Goal: Task Accomplishment & Management: Use online tool/utility

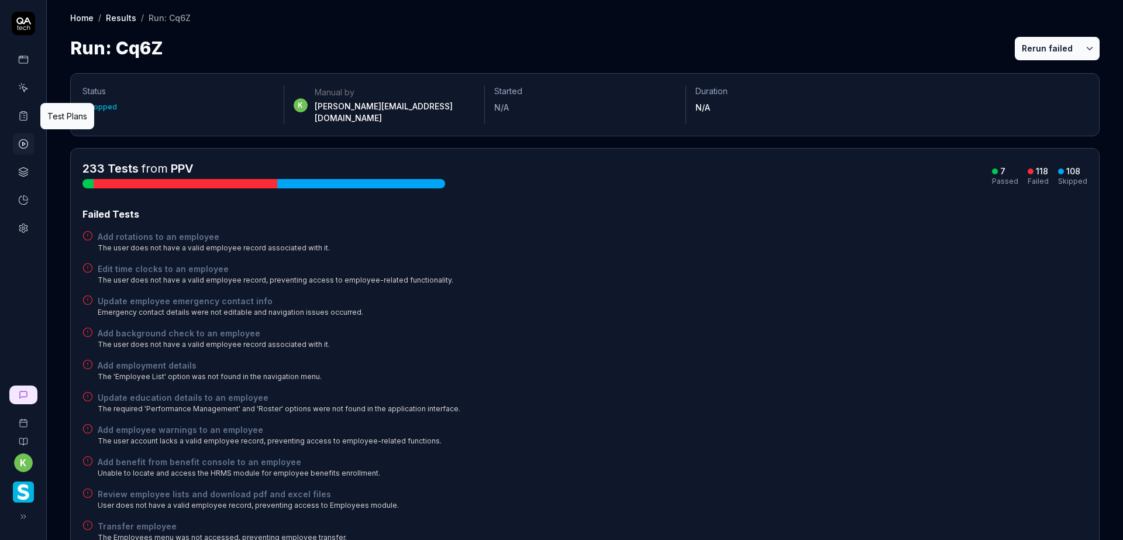
click at [22, 114] on icon at bounding box center [23, 116] width 11 height 11
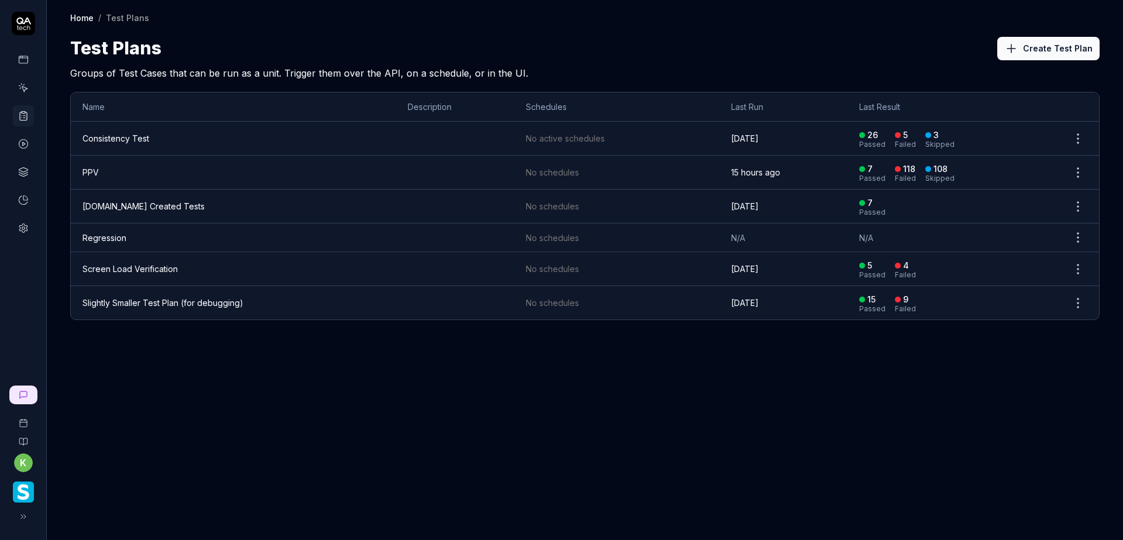
click at [127, 175] on td "PPV" at bounding box center [233, 173] width 325 height 34
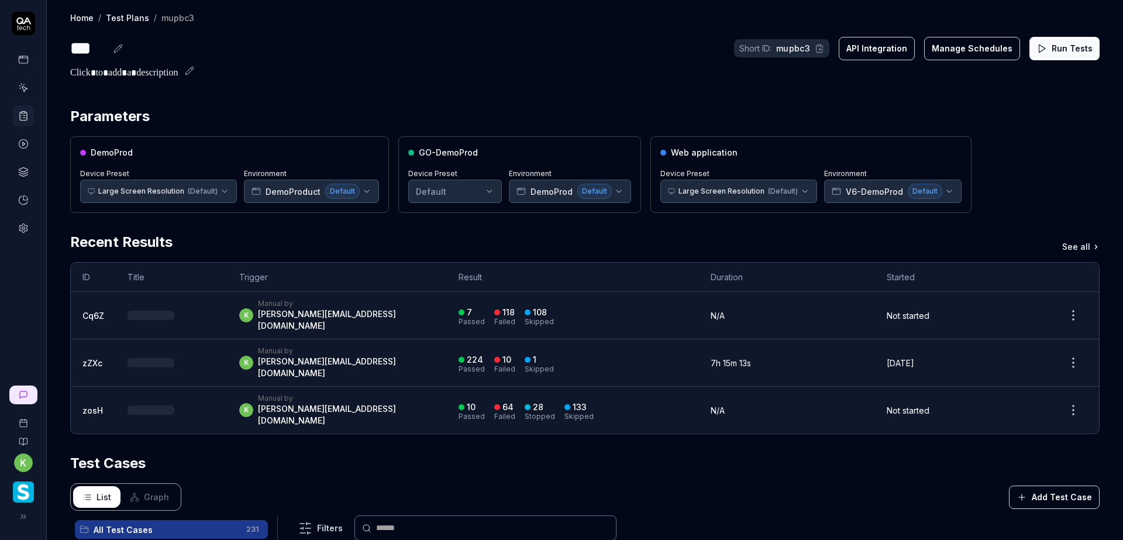
click at [224, 191] on html "k Home / Test Plans / mupbc3 Home / Test Plans / mupbc3 *** Short ID: mupbc3 AP…" at bounding box center [561, 270] width 1123 height 540
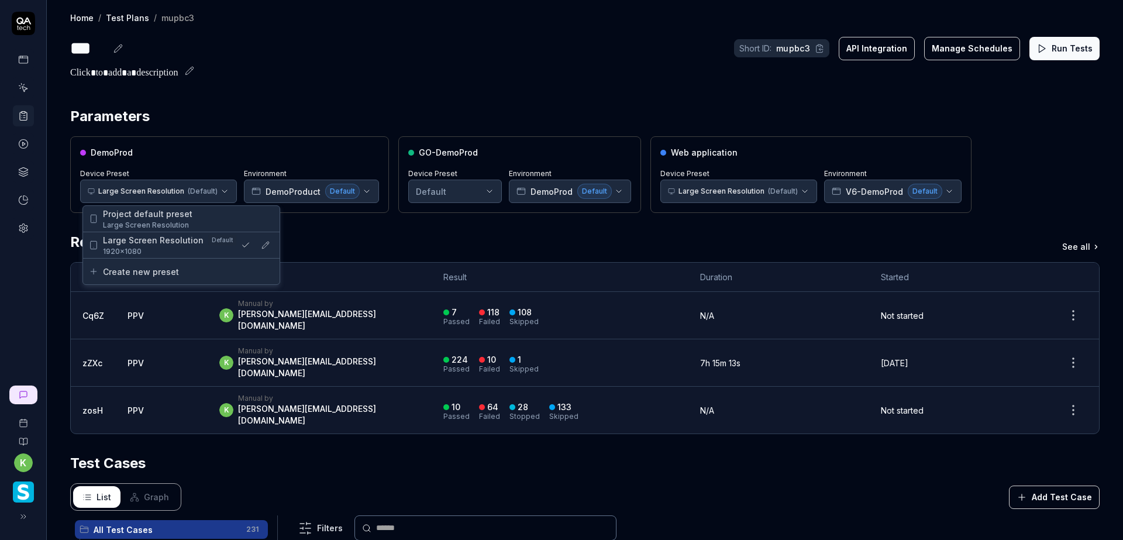
click at [246, 91] on html "k Home / Test Plans / mupbc3 Home / Test Plans / mupbc3 *** Short ID: mupbc3 AP…" at bounding box center [561, 270] width 1123 height 540
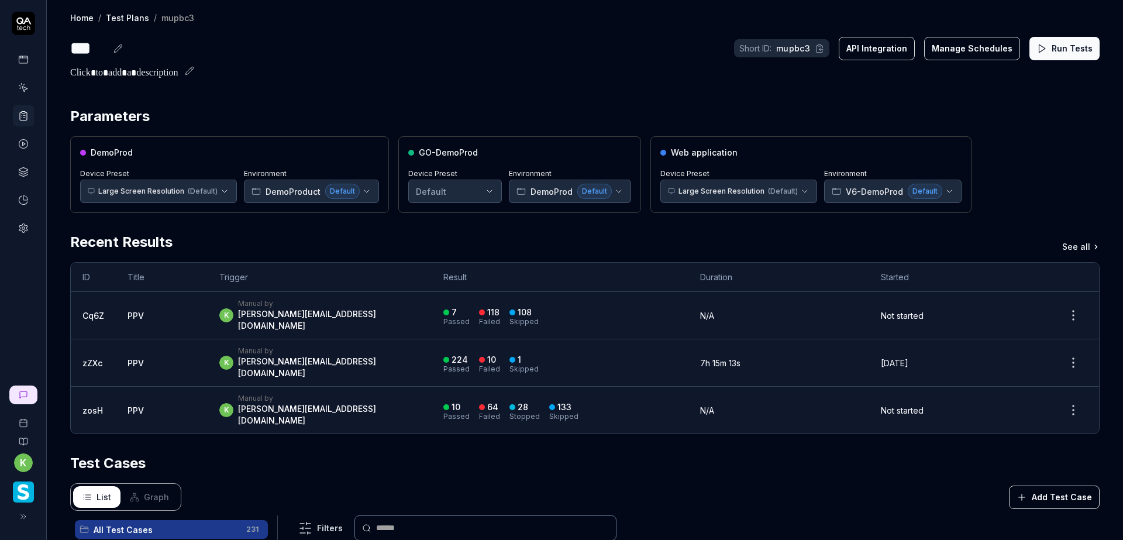
click at [1036, 46] on icon at bounding box center [1041, 48] width 11 height 11
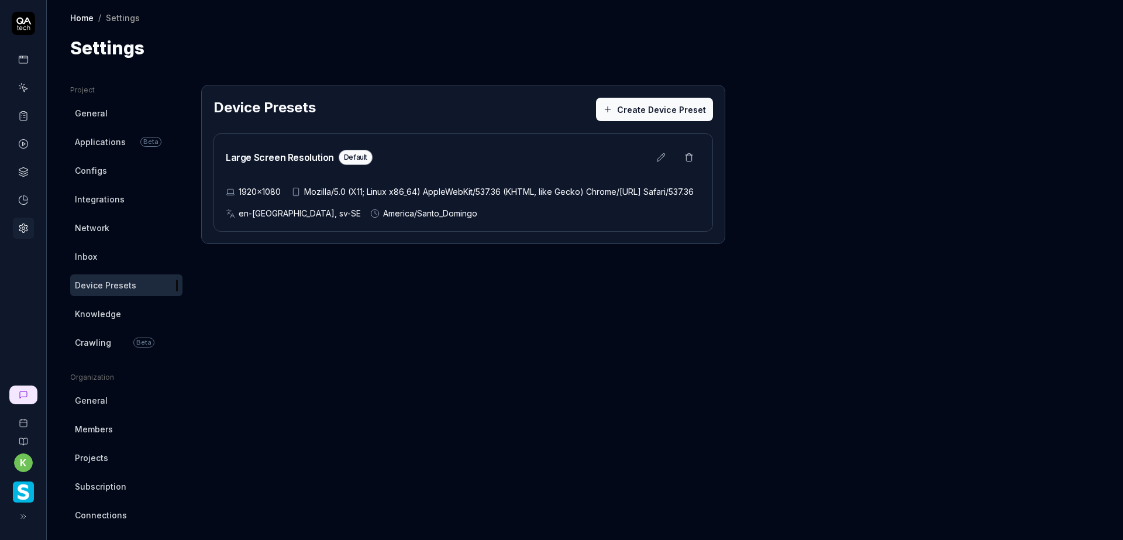
click at [639, 107] on button "Create Device Preset" at bounding box center [654, 109] width 117 height 23
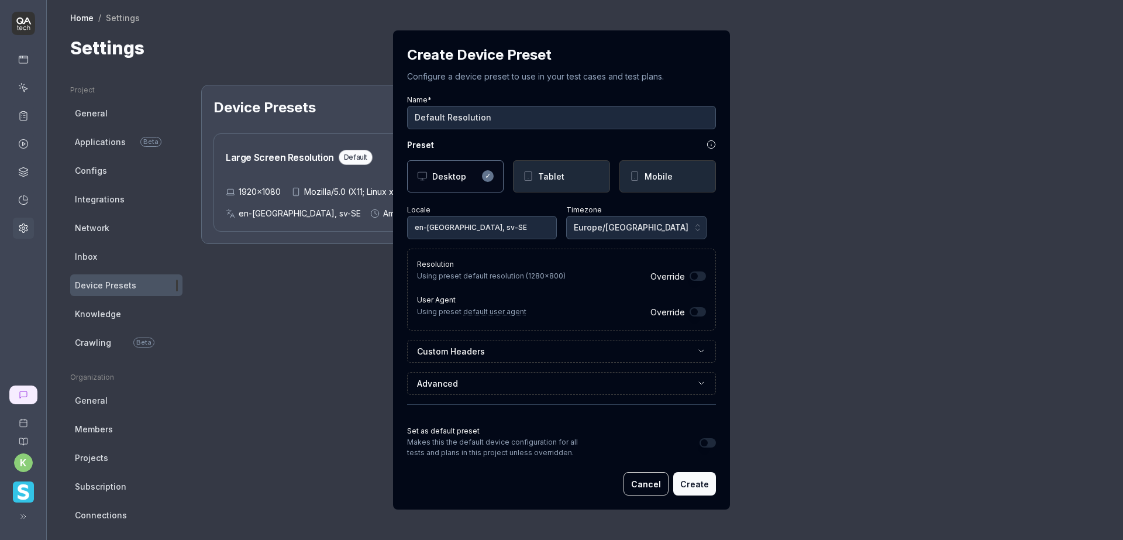
type input "Default Resolution"
click at [593, 224] on span "Europe/[GEOGRAPHIC_DATA]" at bounding box center [631, 227] width 115 height 12
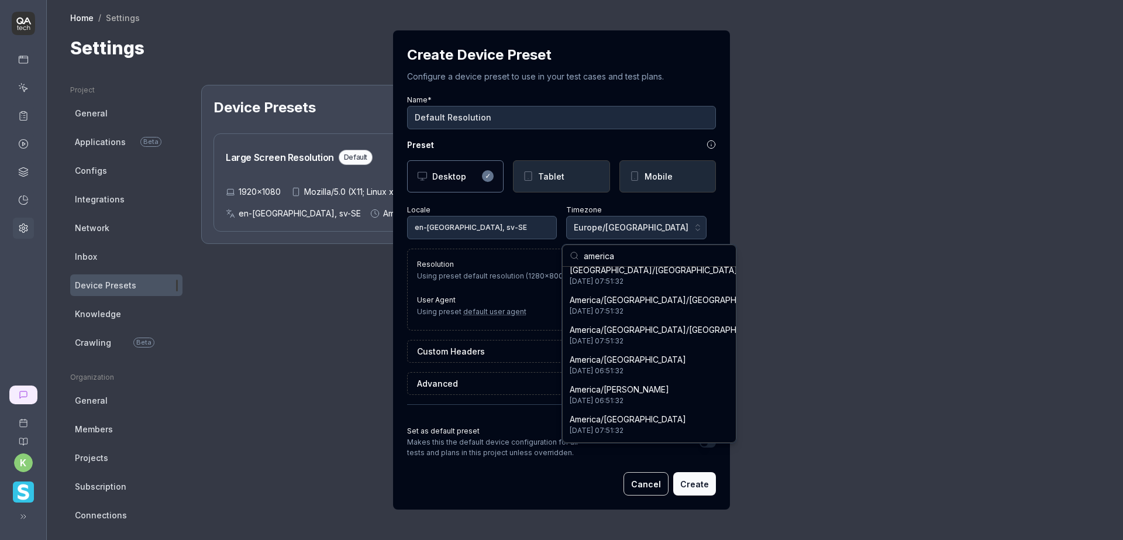
scroll to position [292, 0]
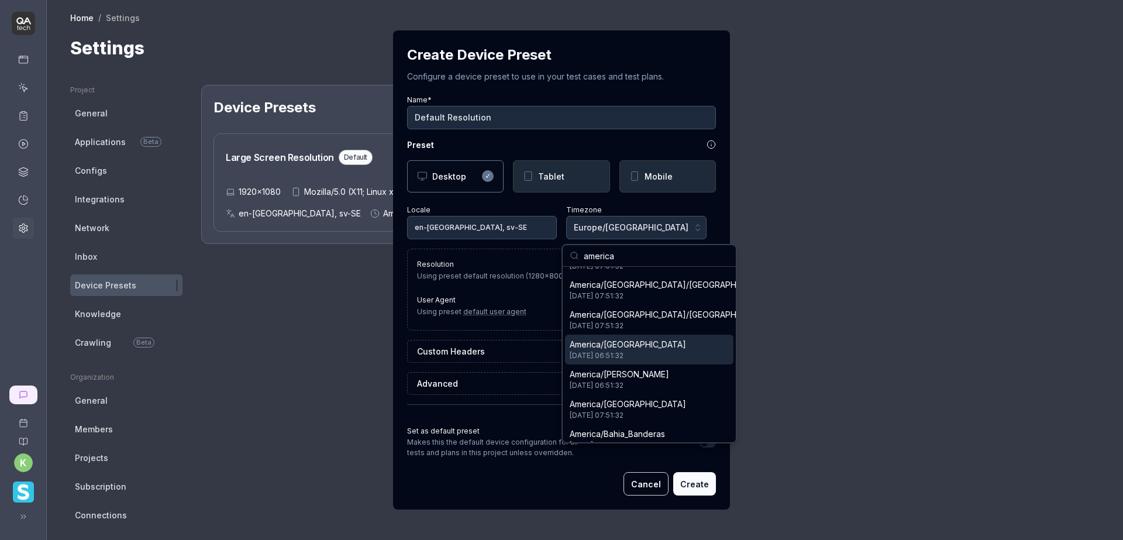
type input "america"
click at [660, 351] on div "America/Aruba [DATE] 06:51:32" at bounding box center [649, 350] width 168 height 30
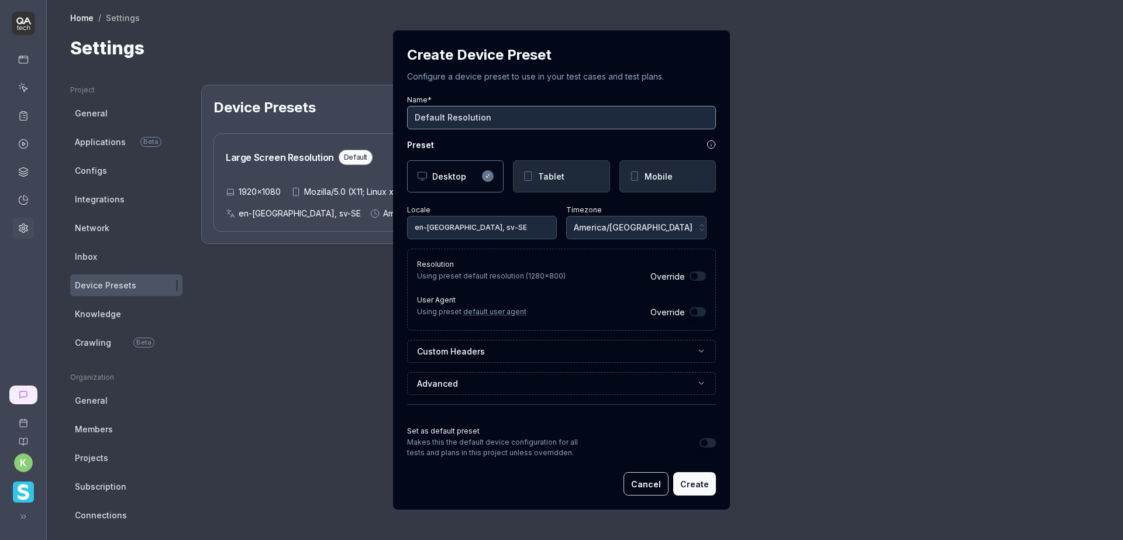
click at [428, 120] on input "Default Resolution" at bounding box center [561, 117] width 309 height 23
type input "Standard Resolution"
click at [697, 479] on button "Create" at bounding box center [694, 483] width 43 height 23
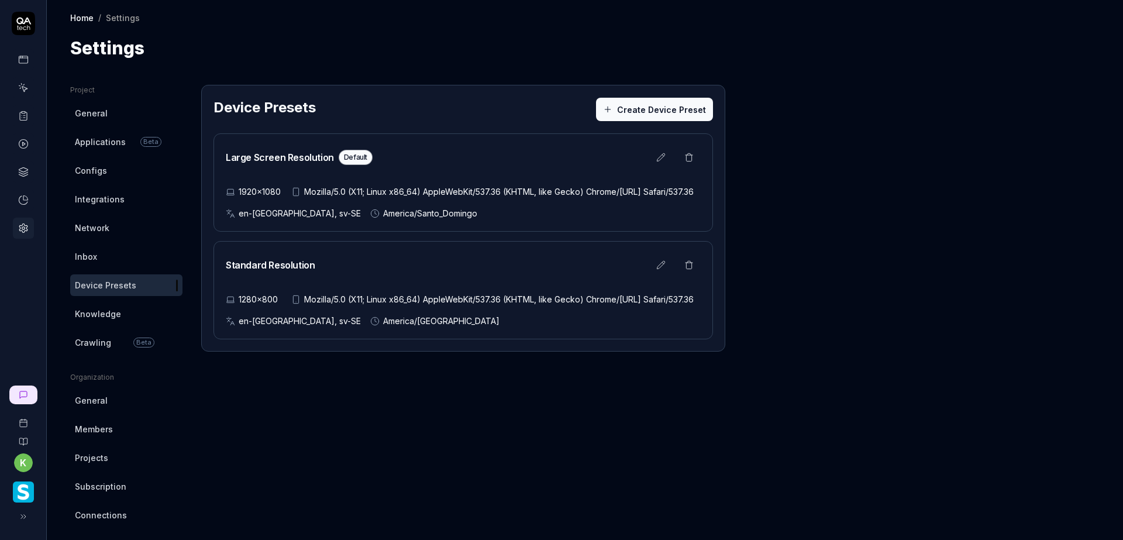
click at [660, 105] on button "Create Device Preset" at bounding box center [654, 109] width 117 height 23
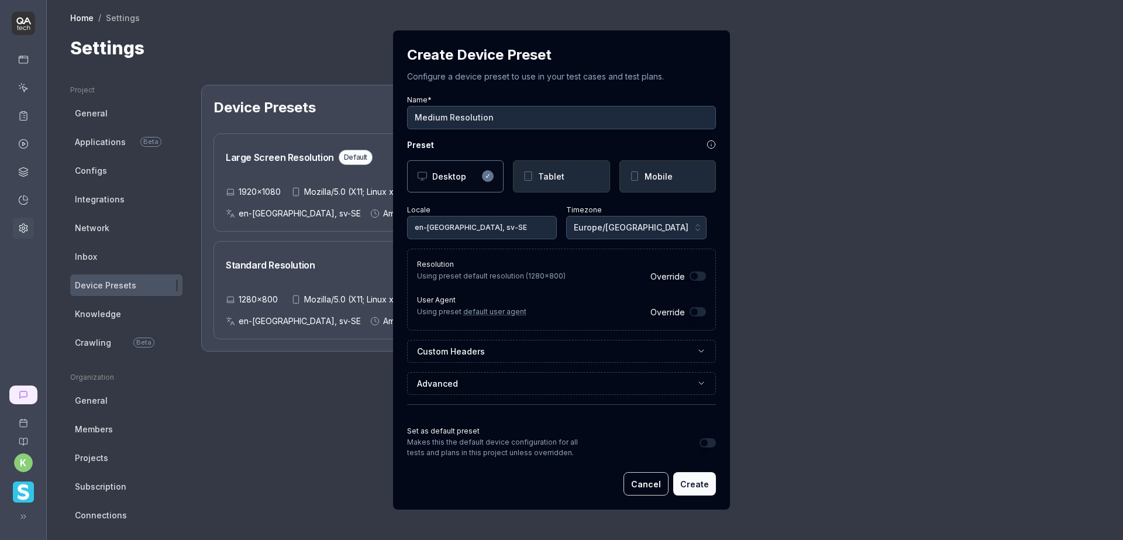
type input "Medium Resolution"
click at [648, 229] on button "Europe/Stockholm" at bounding box center [636, 227] width 140 height 23
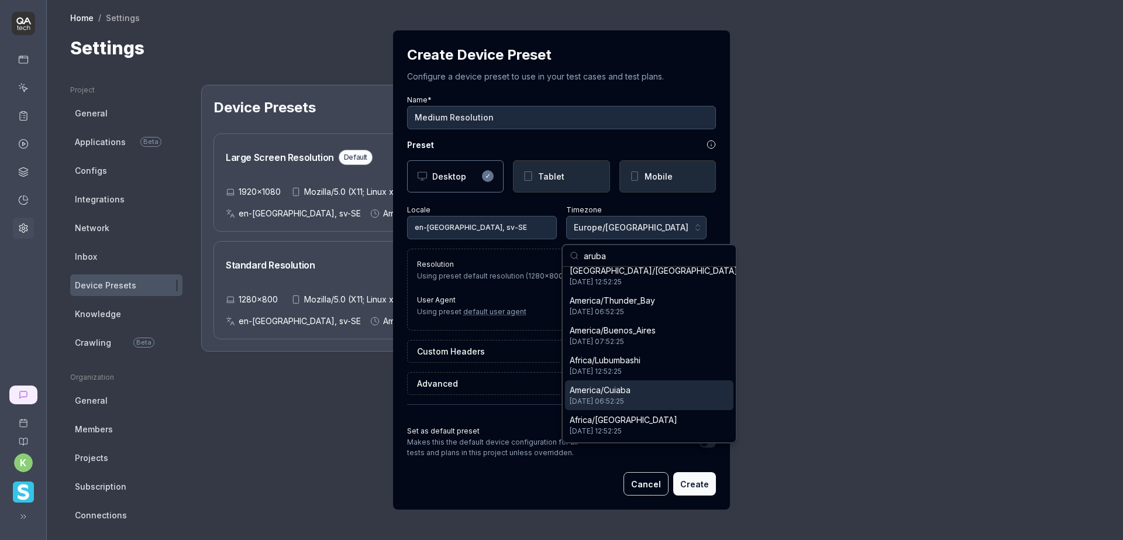
scroll to position [0, 0]
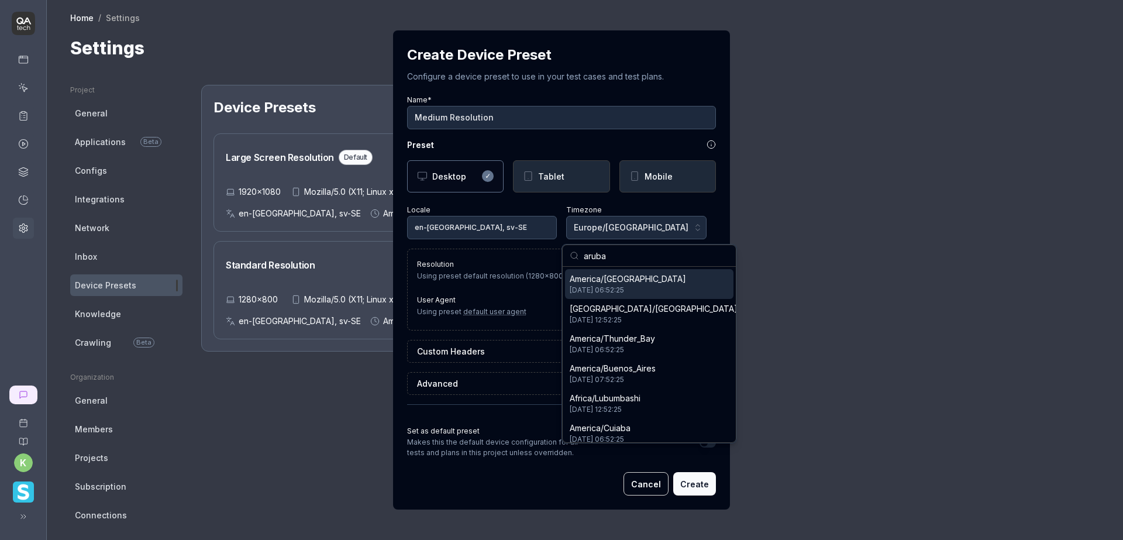
type input "aruba"
click at [655, 288] on div "America/Aruba 2025-08-29 06:52:25" at bounding box center [649, 284] width 168 height 30
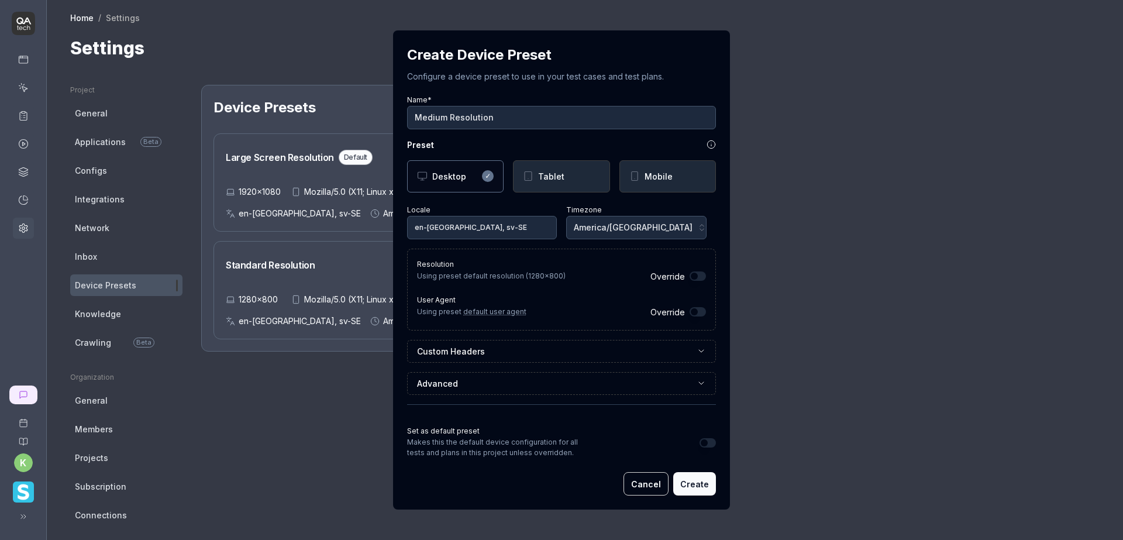
click at [695, 277] on button "Override" at bounding box center [698, 275] width 16 height 9
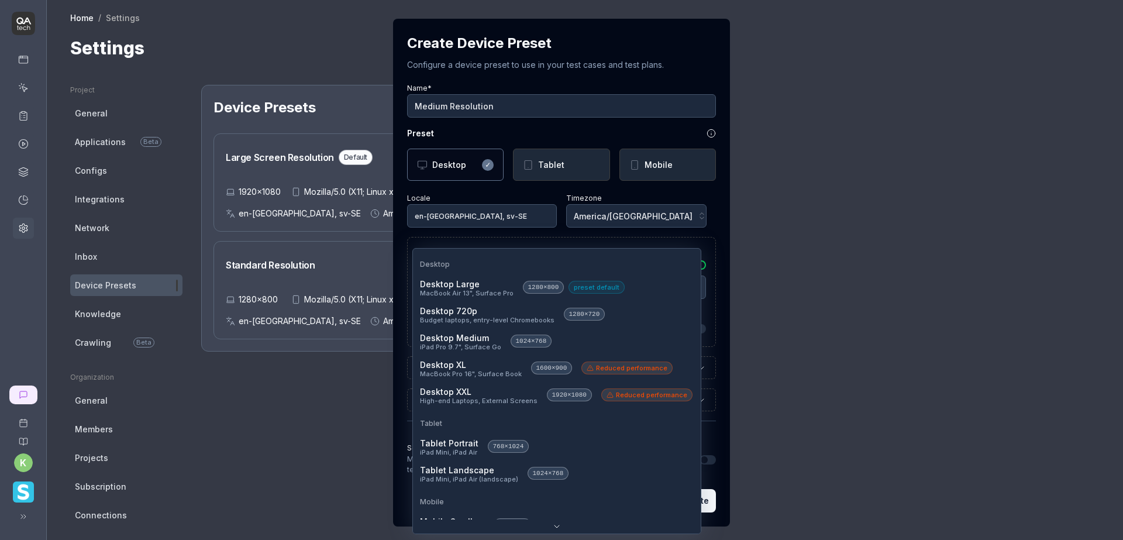
click at [686, 289] on body "k Home / Settings Home / Settings Settings Project General Applications Beta Co…" at bounding box center [561, 270] width 1123 height 540
select select "**********"
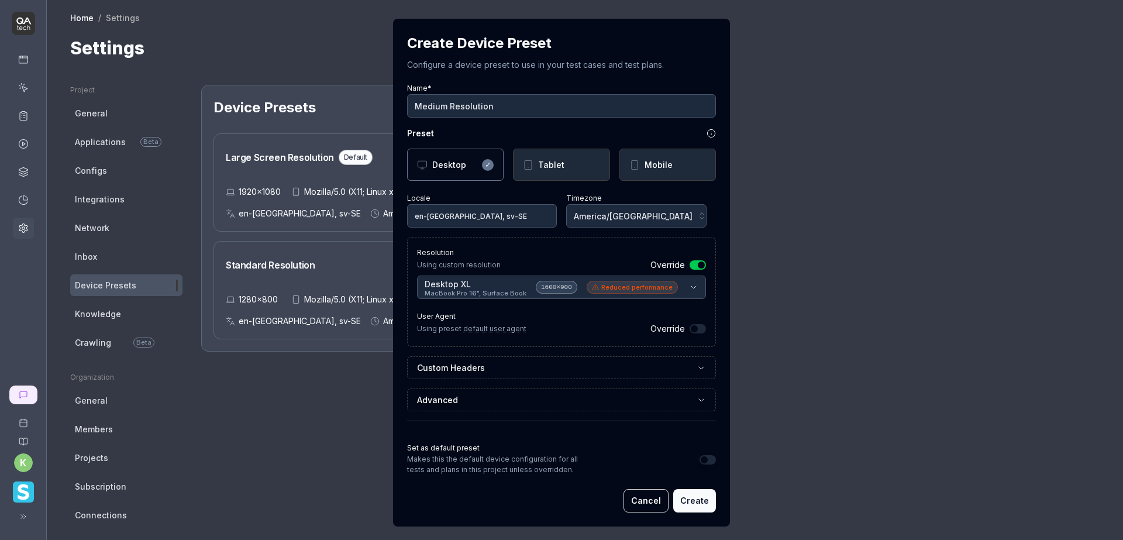
click at [683, 503] on button "Create" at bounding box center [694, 500] width 43 height 23
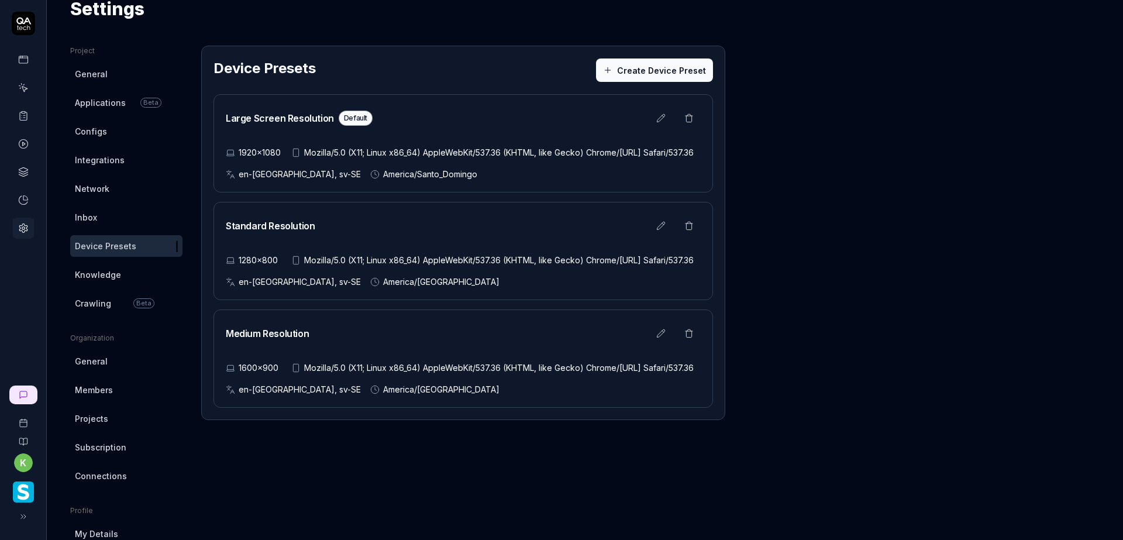
scroll to position [117, 0]
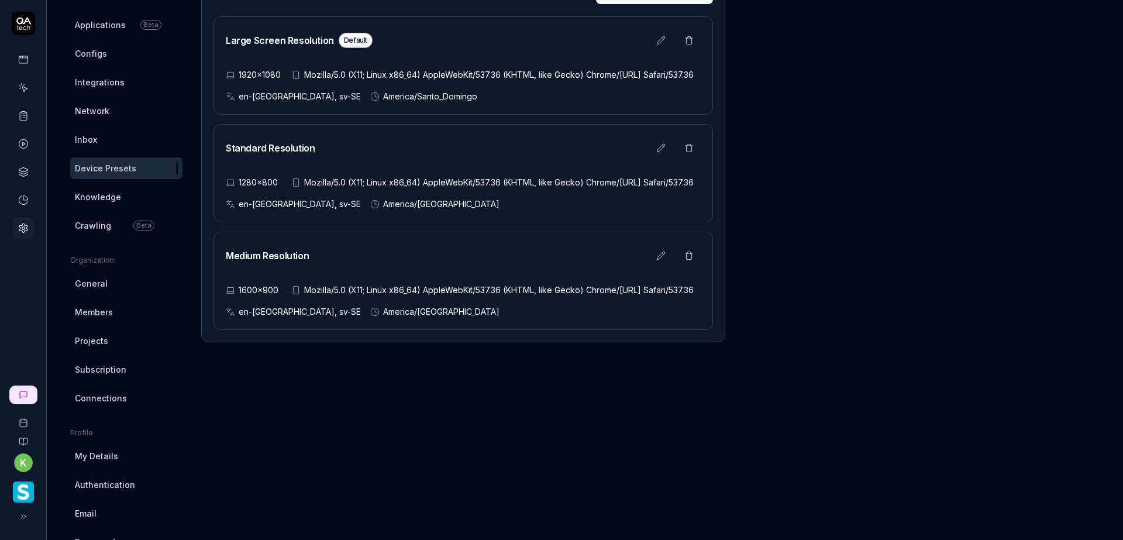
click at [660, 42] on icon at bounding box center [661, 40] width 8 height 8
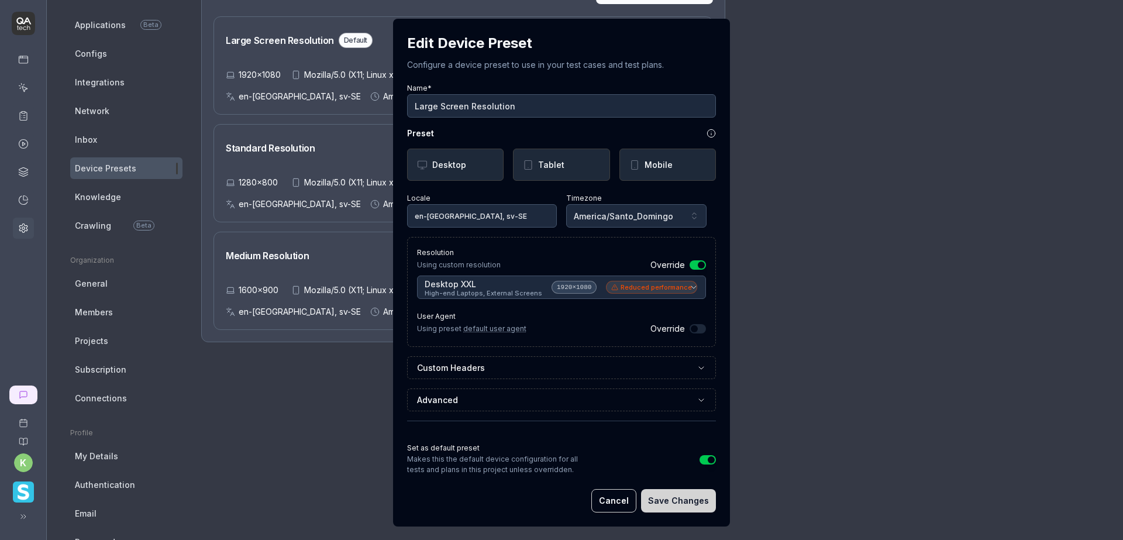
click at [701, 461] on button "Set as default preset" at bounding box center [708, 459] width 16 height 9
click at [671, 499] on button "Save Changes" at bounding box center [678, 500] width 75 height 23
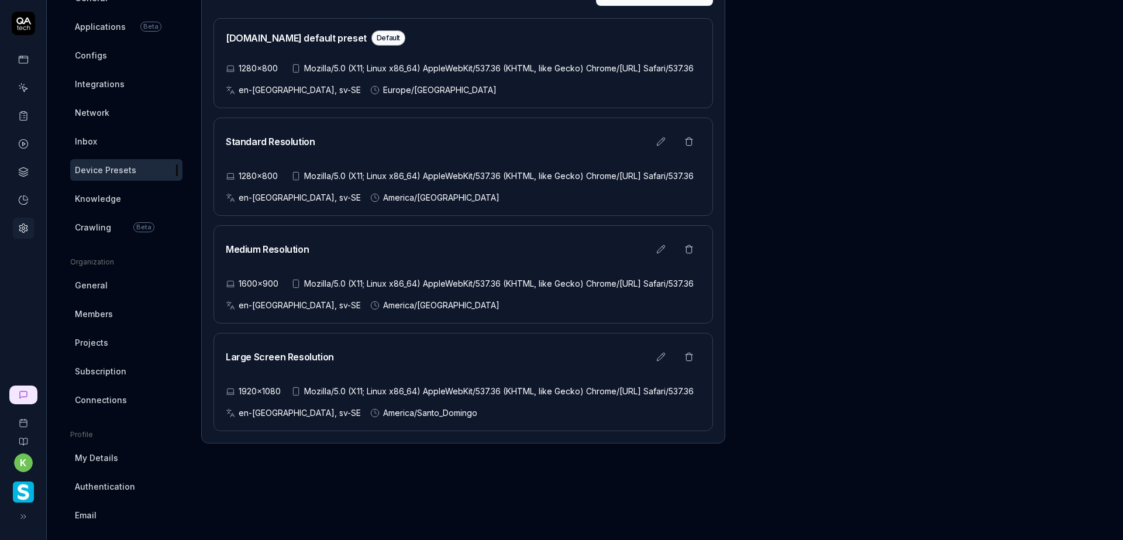
scroll to position [95, 0]
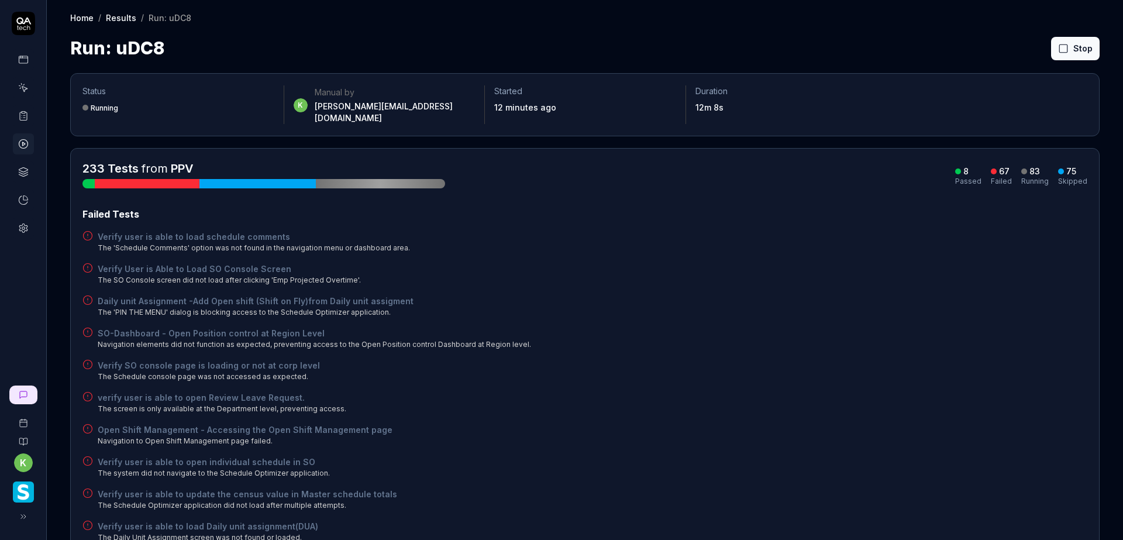
click at [1067, 47] on button "Stop" at bounding box center [1075, 48] width 49 height 23
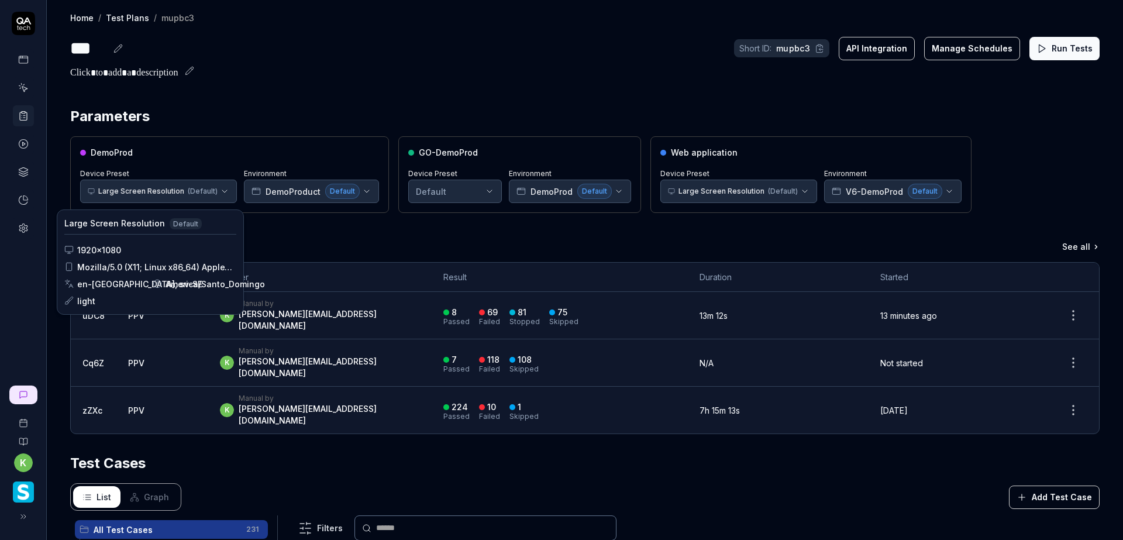
click at [203, 197] on html "k Home / Test Plans / mupbc3 Home / Test Plans / mupbc3 *** Short ID: mupbc3 AP…" at bounding box center [561, 270] width 1123 height 540
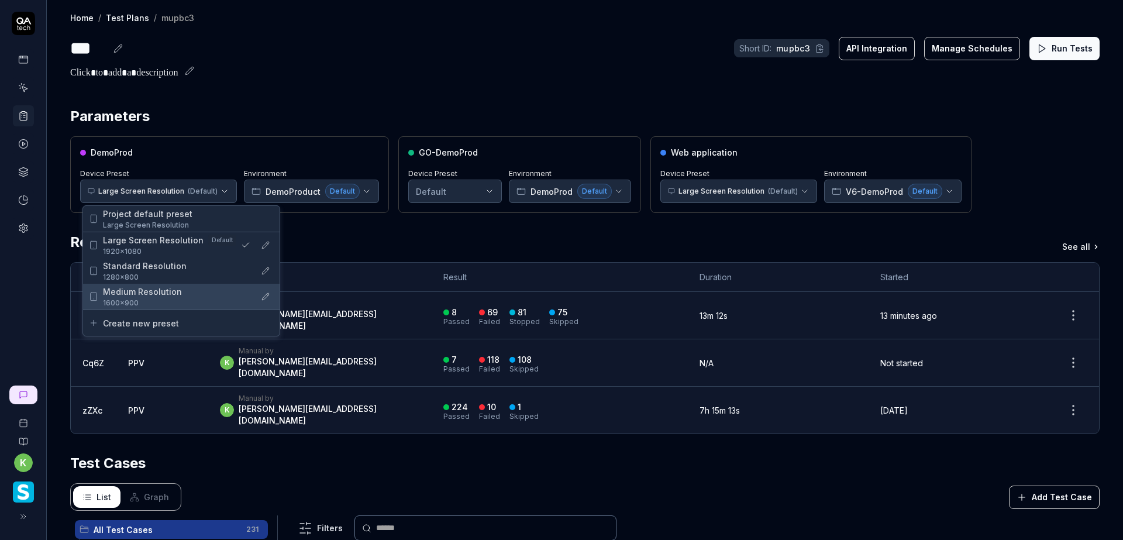
click at [192, 292] on div "Medium Resolution" at bounding box center [176, 291] width 147 height 12
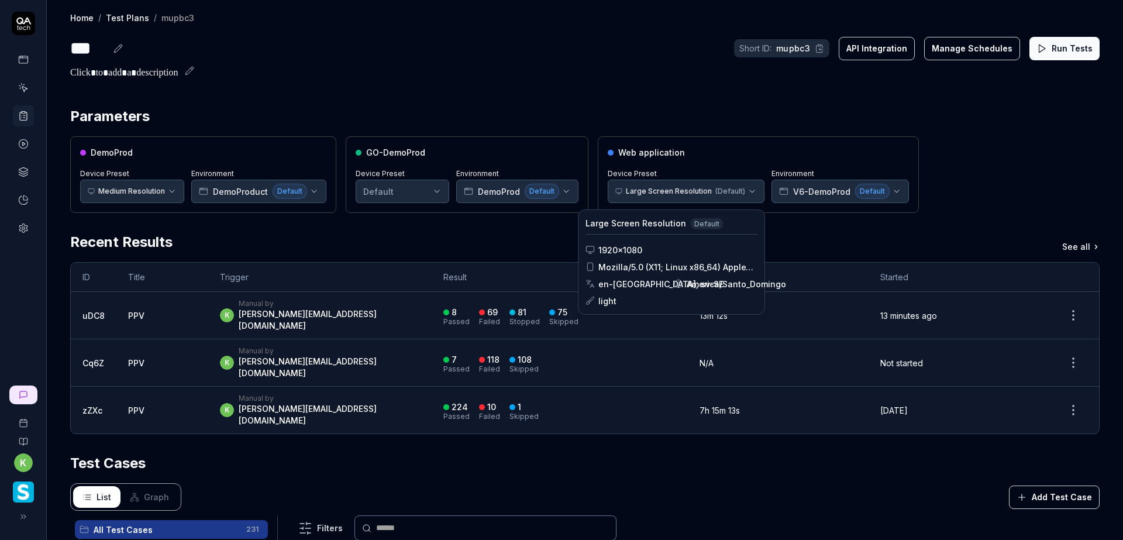
click at [692, 194] on html "k Home / Test Plans / mupbc3 Home / Test Plans / mupbc3 *** Short ID: mupbc3 AP…" at bounding box center [561, 270] width 1123 height 540
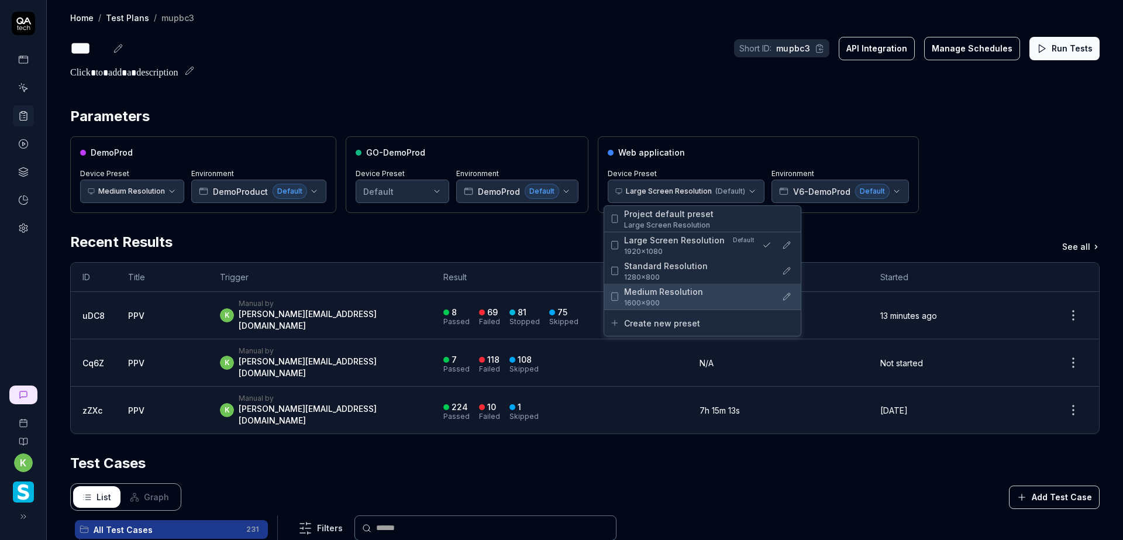
click at [664, 290] on span "Medium Resolution" at bounding box center [663, 291] width 79 height 12
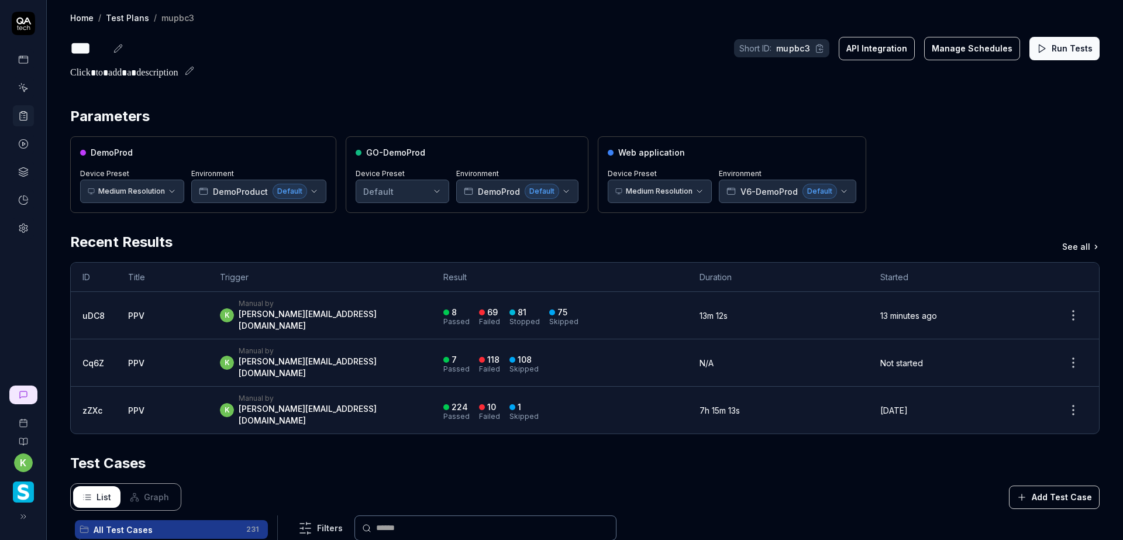
click at [1052, 46] on button "Run Tests" at bounding box center [1064, 48] width 70 height 23
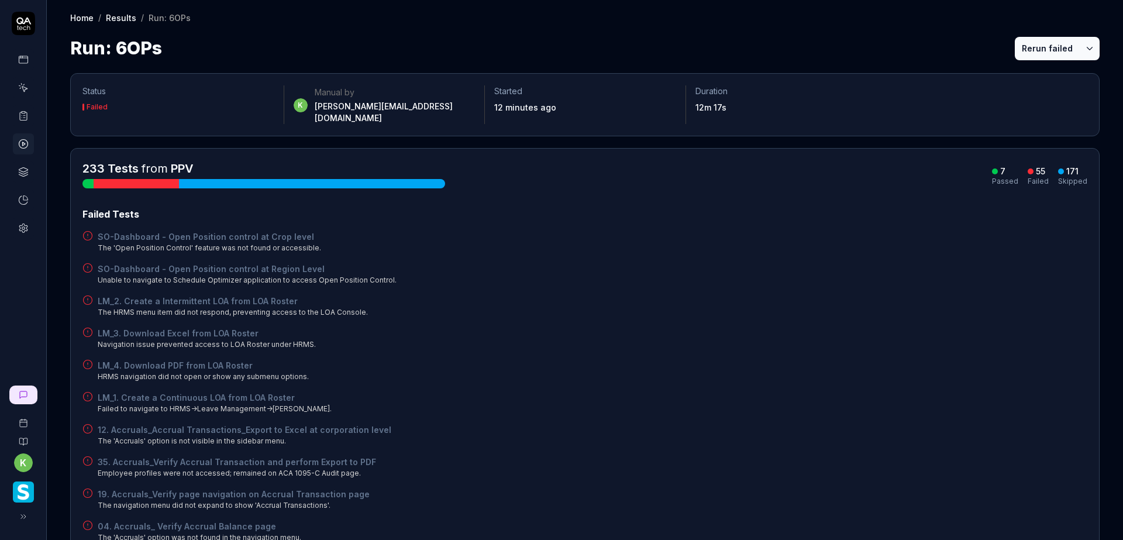
click at [1031, 49] on button "Rerun failed" at bounding box center [1047, 48] width 65 height 23
click at [1058, 43] on icon at bounding box center [1063, 48] width 11 height 11
click at [22, 115] on icon at bounding box center [22, 115] width 0 height 0
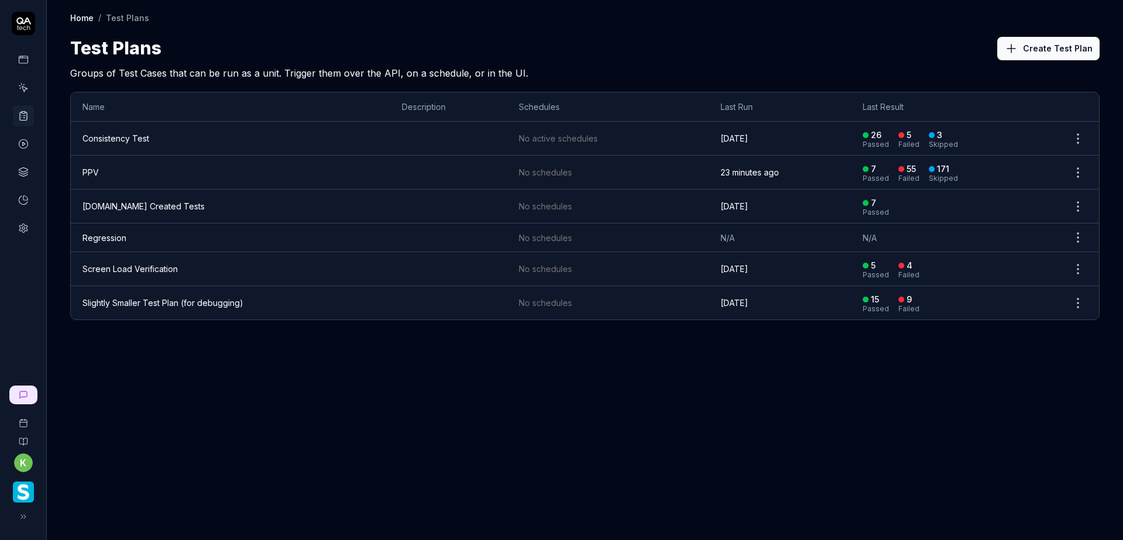
click at [109, 166] on td "PPV" at bounding box center [230, 173] width 319 height 34
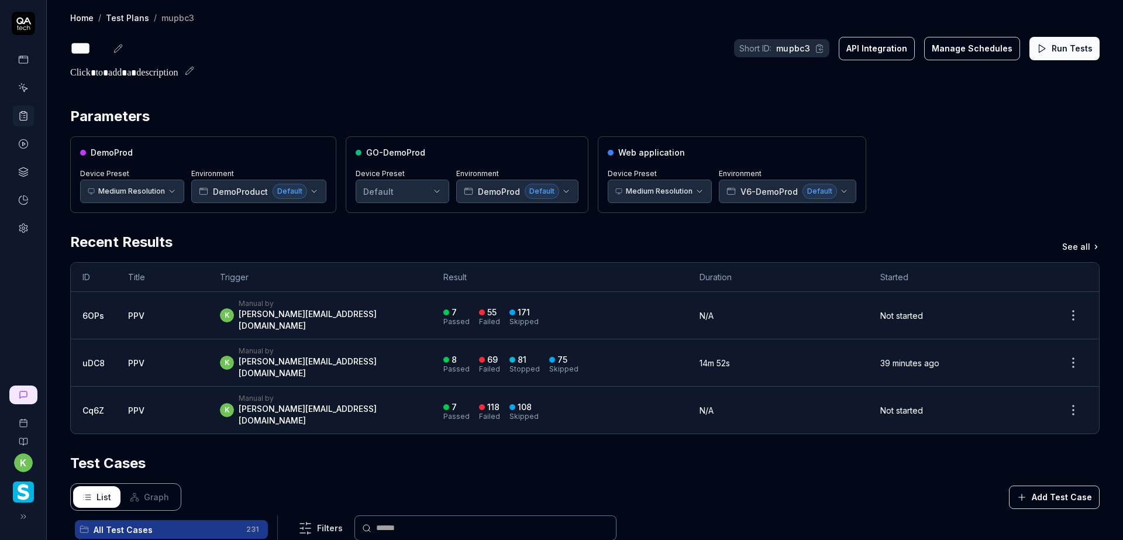
click at [124, 197] on html "k Home / Test Plans / mupbc3 Home / Test Plans / mupbc3 *** Short ID: mupbc3 AP…" at bounding box center [561, 270] width 1123 height 540
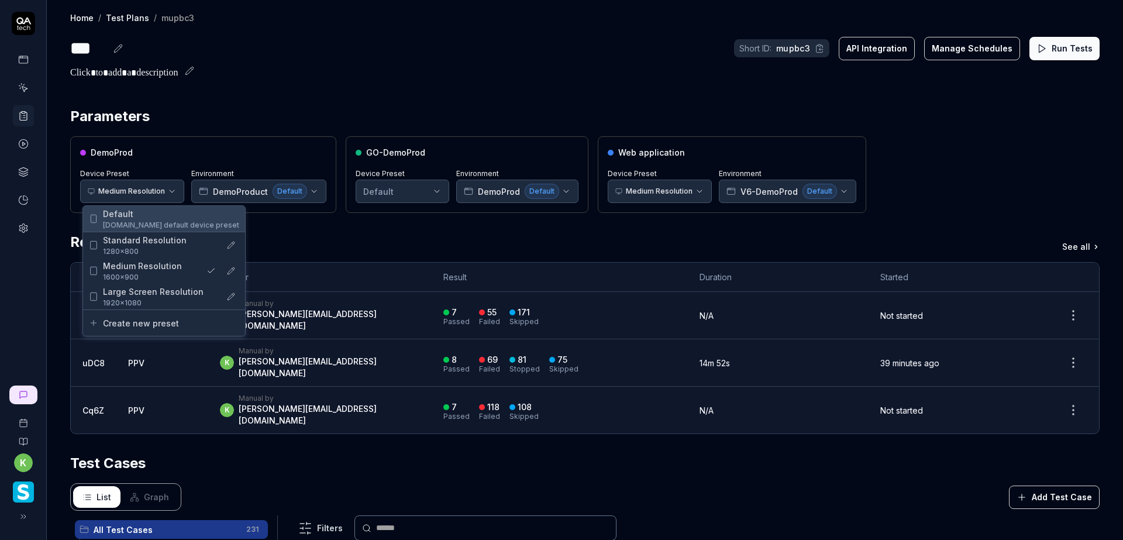
click at [150, 216] on span "Default" at bounding box center [171, 214] width 136 height 12
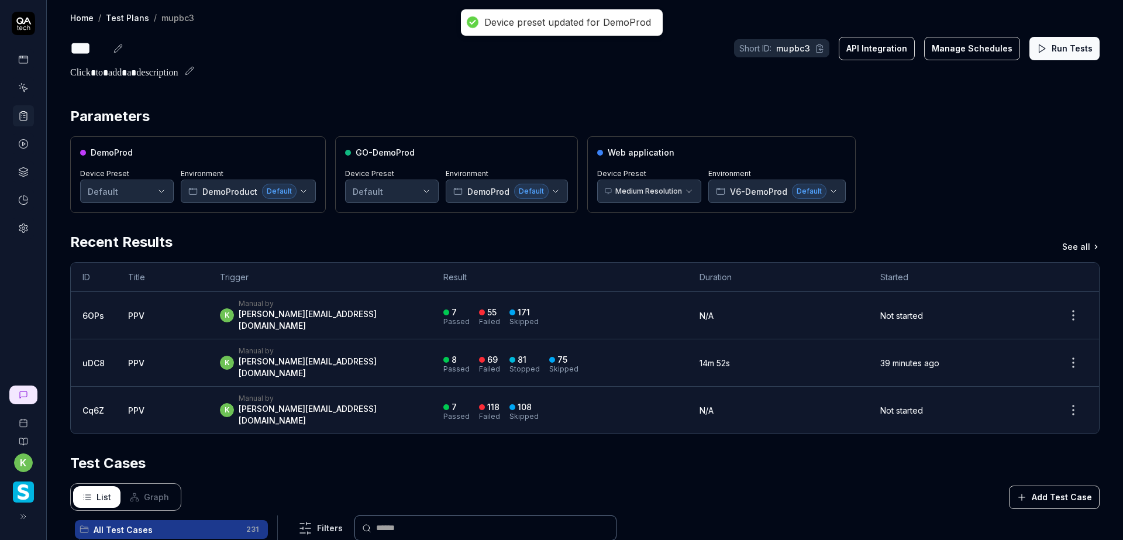
click at [631, 192] on html "Device preset updated for DemoProd k Home / Test Plans / mupbc3 Home / Test Pla…" at bounding box center [561, 270] width 1123 height 540
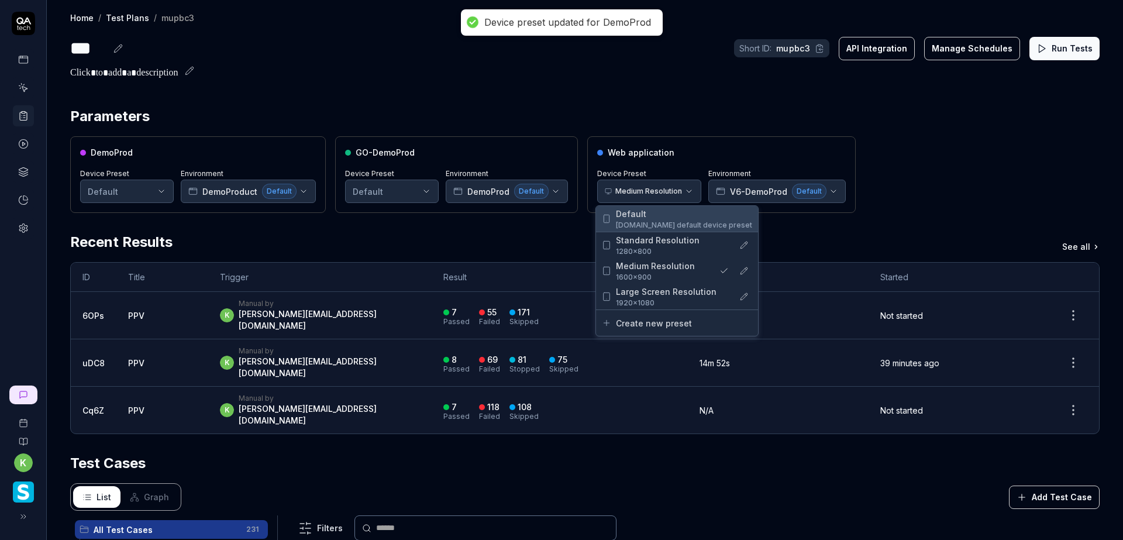
click at [639, 220] on span "QA.tech default device preset" at bounding box center [684, 225] width 136 height 11
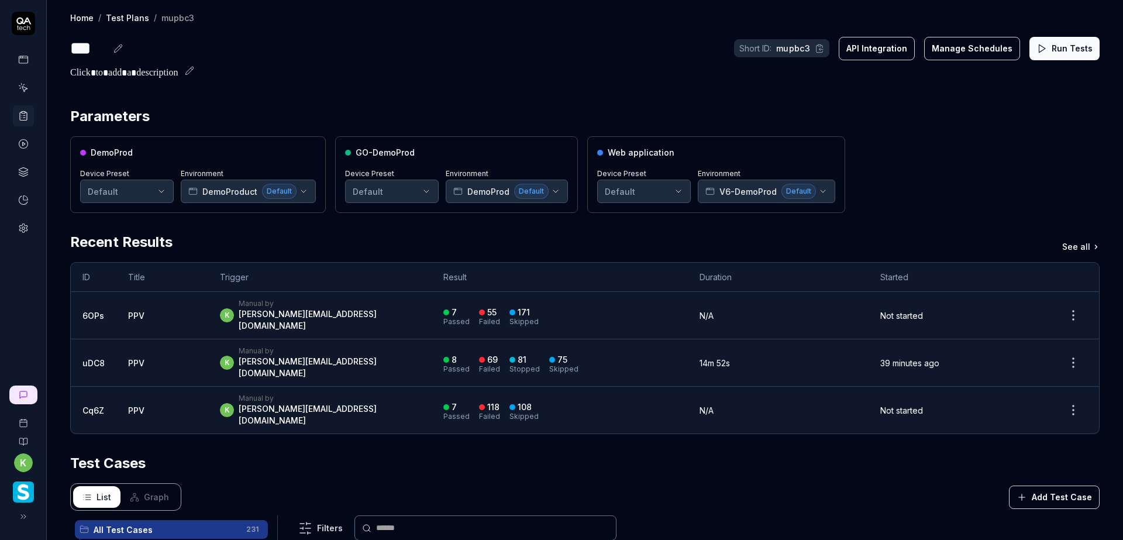
click at [1038, 54] on button "Run Tests" at bounding box center [1064, 48] width 70 height 23
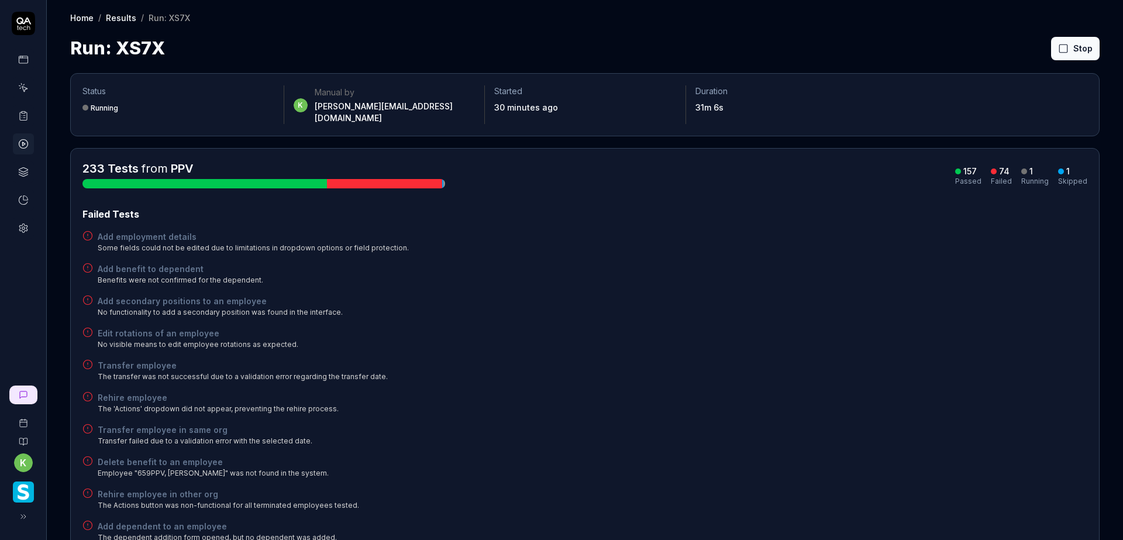
drag, startPoint x: 0, startPoint y: 0, endPoint x: 856, endPoint y: 219, distance: 883.3
click at [1037, 48] on button "Rerun failed" at bounding box center [1047, 48] width 65 height 23
